Goal: Find contact information: Find contact information

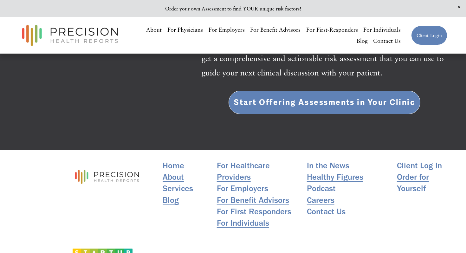
scroll to position [1302, 0]
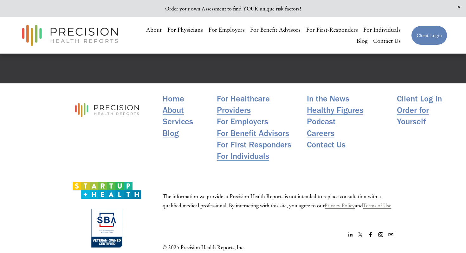
click at [173, 104] on link "About" at bounding box center [173, 109] width 21 height 11
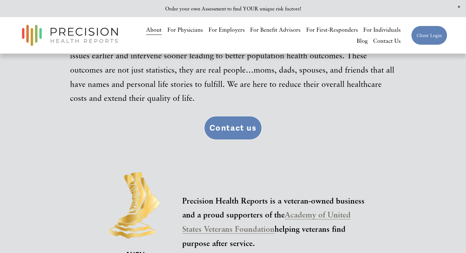
scroll to position [1174, 0]
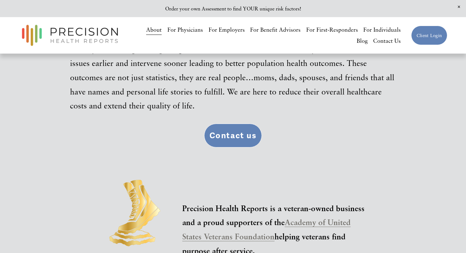
click at [239, 134] on link "Contact us" at bounding box center [233, 136] width 58 height 24
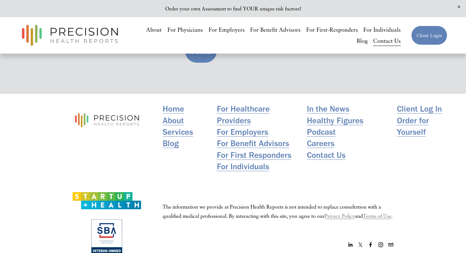
scroll to position [611, 0]
